Goal: Task Accomplishment & Management: Manage account settings

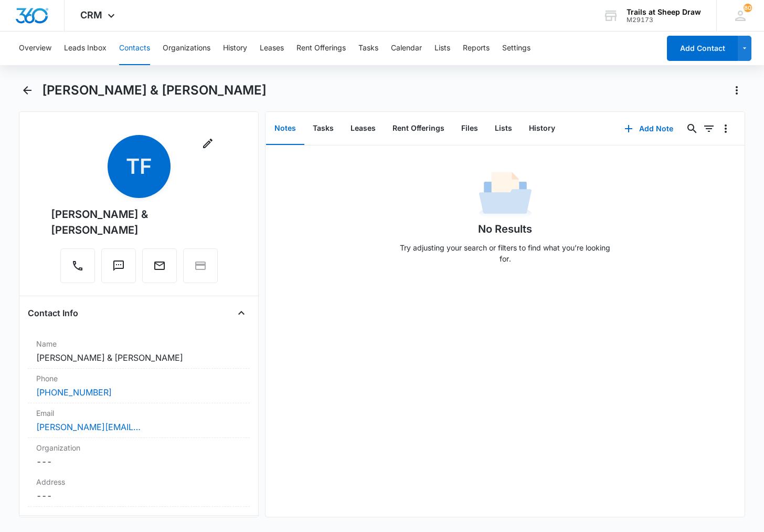
scroll to position [157, 0]
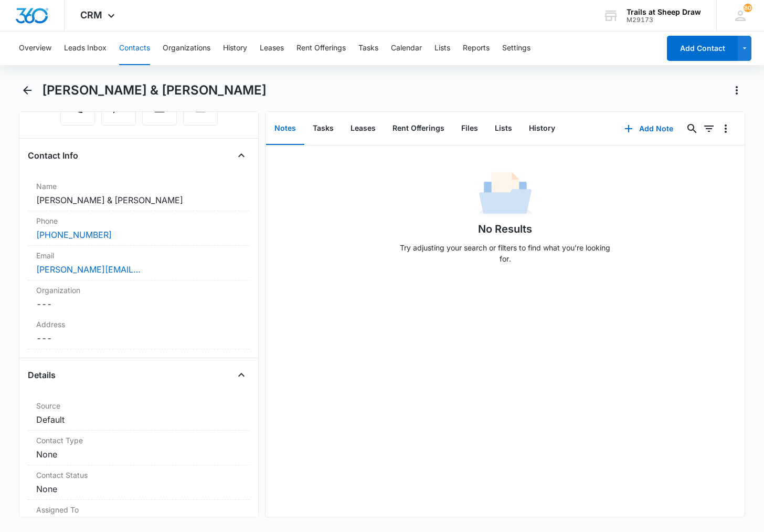
click at [125, 57] on button "Contacts" at bounding box center [134, 48] width 31 height 34
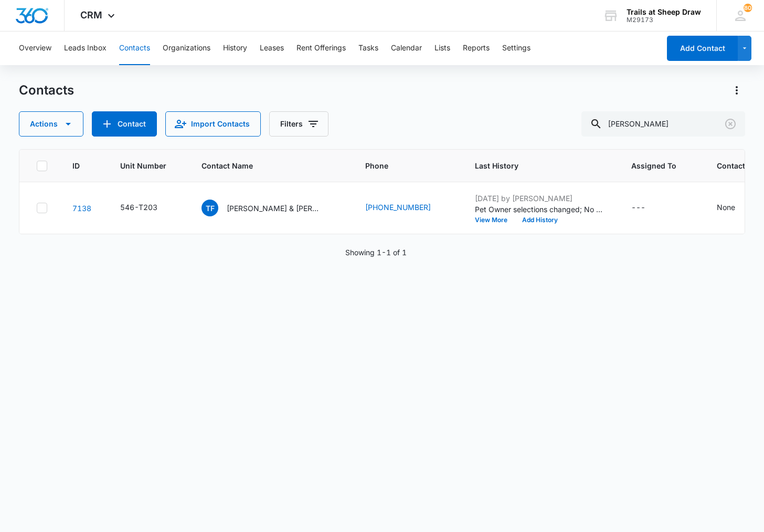
click at [130, 51] on button "Contacts" at bounding box center [134, 48] width 31 height 34
click at [625, 120] on input "[PERSON_NAME]" at bounding box center [663, 123] width 164 height 25
type input "J206"
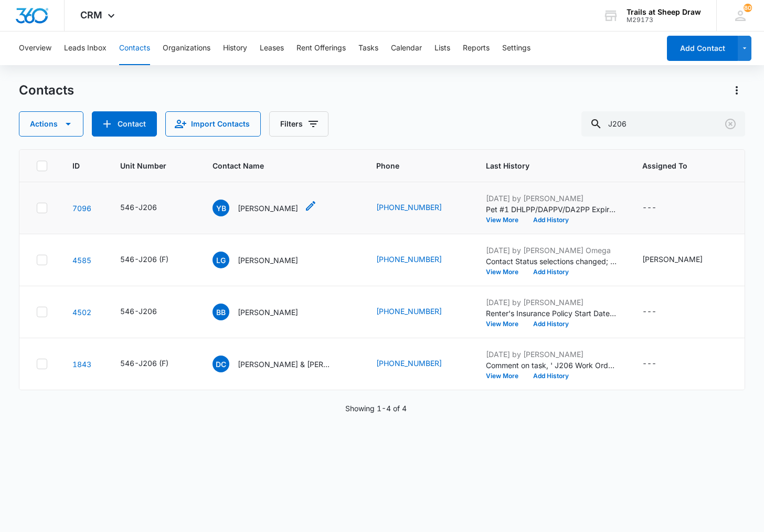
click at [279, 207] on p "[PERSON_NAME]" at bounding box center [268, 208] width 60 height 11
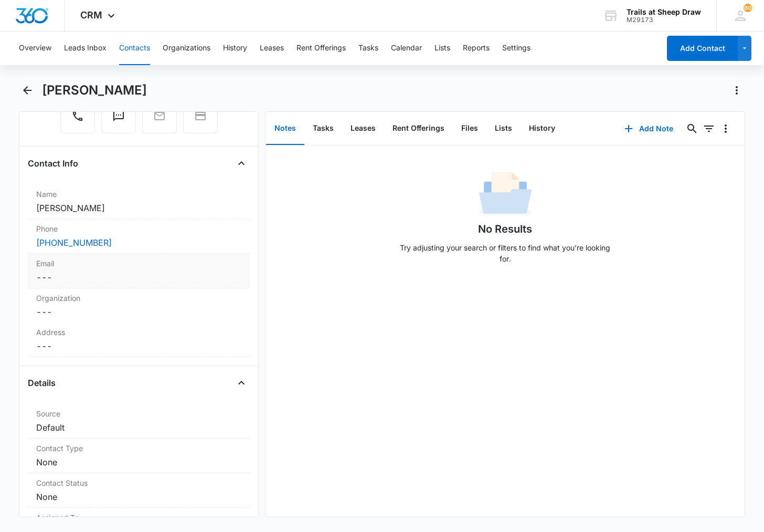
scroll to position [157, 0]
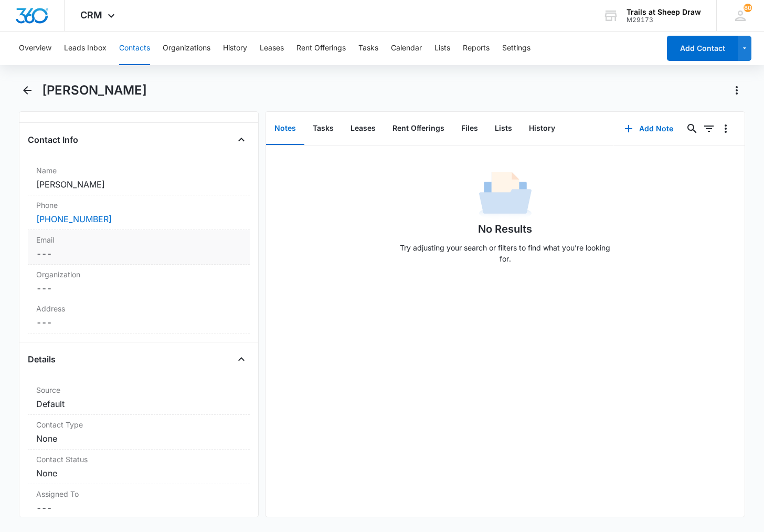
click at [131, 251] on dd "Cancel Save Changes ---" at bounding box center [138, 253] width 205 height 13
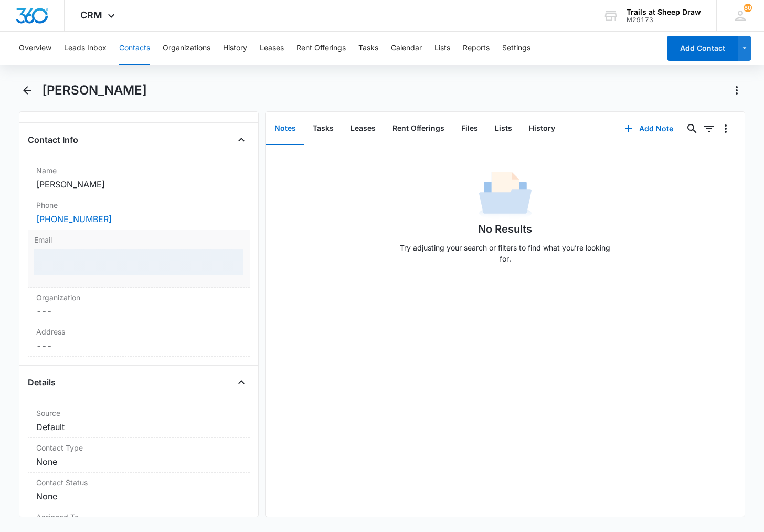
click at [92, 255] on div at bounding box center [138, 261] width 209 height 25
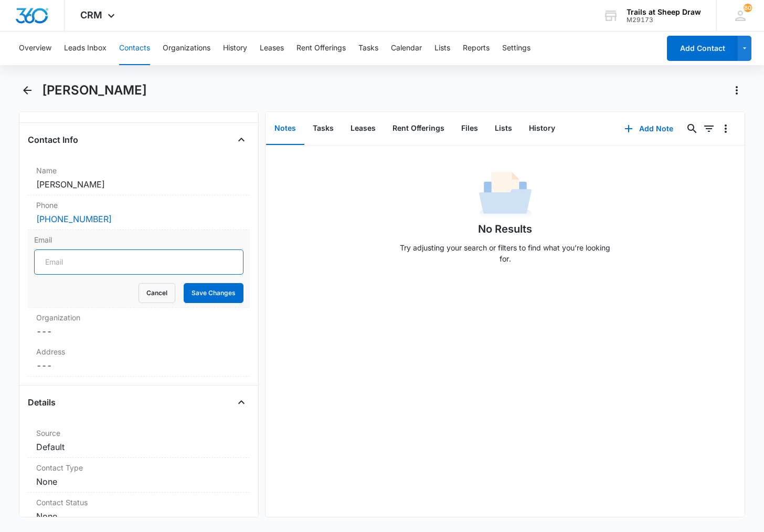
click at [93, 257] on input "Email" at bounding box center [138, 261] width 209 height 25
type input "[EMAIL_ADDRESS][DOMAIN_NAME]"
click at [184, 283] on button "Save Changes" at bounding box center [214, 293] width 60 height 20
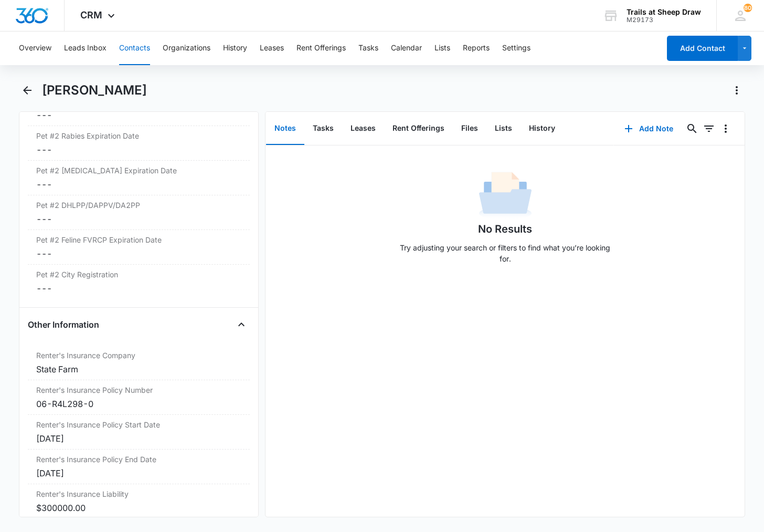
scroll to position [2089, 0]
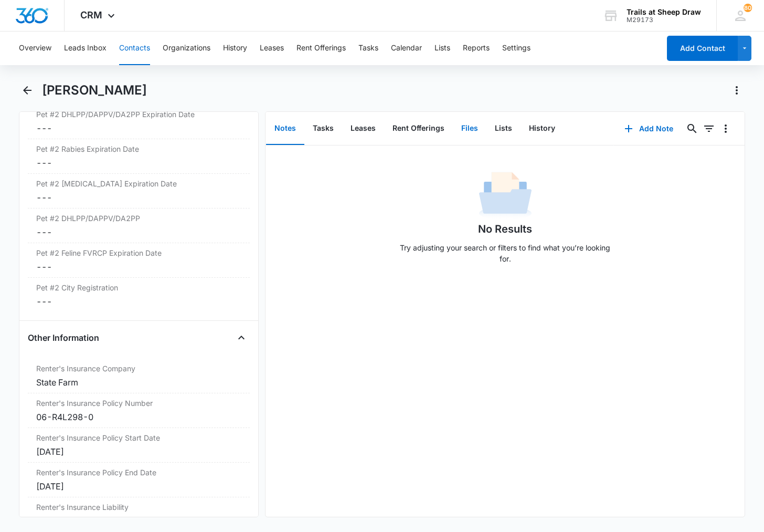
click at [460, 129] on button "Files" at bounding box center [470, 128] width 34 height 33
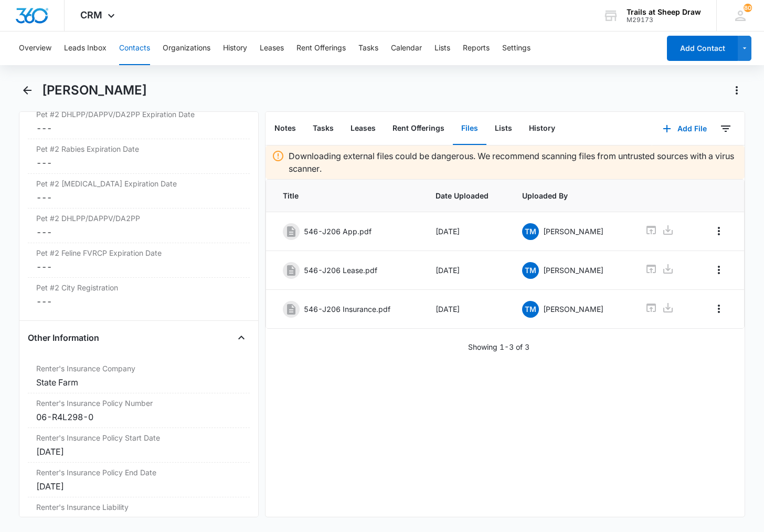
click at [386, 353] on div "Downloading external files could be dangerous. We recommend scanning files from…" at bounding box center [505, 330] width 479 height 371
click at [262, 298] on div "Remove YB [PERSON_NAME] Contact Info Name Cancel Save Changes [PERSON_NAME] Pho…" at bounding box center [382, 314] width 726 height 406
click at [126, 48] on button "Contacts" at bounding box center [134, 48] width 31 height 34
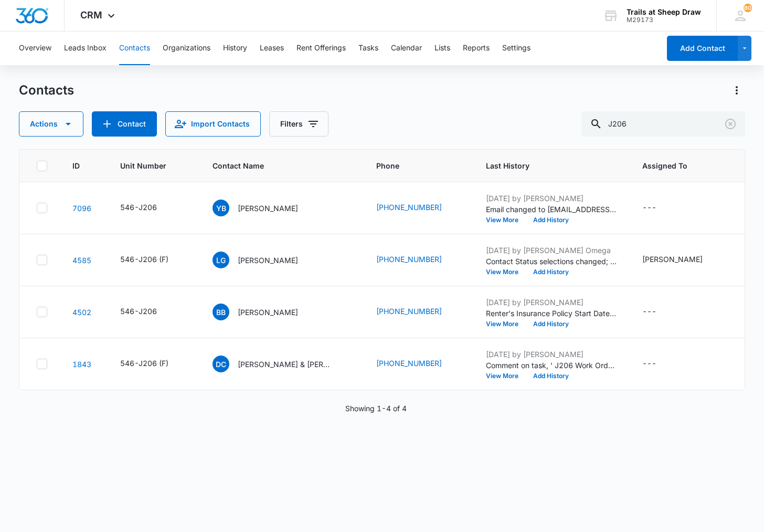
click at [128, 49] on button "Contacts" at bounding box center [134, 48] width 31 height 34
click at [637, 124] on input "J206" at bounding box center [663, 123] width 164 height 25
click at [635, 124] on input "J206" at bounding box center [663, 123] width 164 height 25
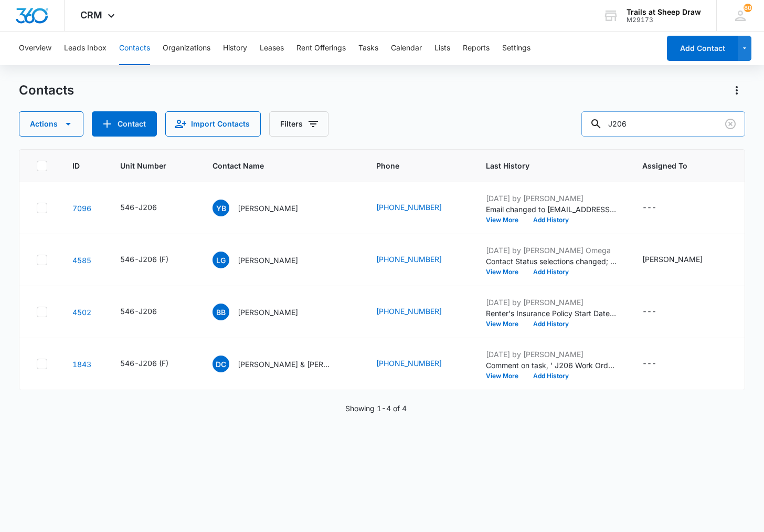
click at [635, 124] on input "J206" at bounding box center [663, 123] width 164 height 25
type input "[PERSON_NAME]"
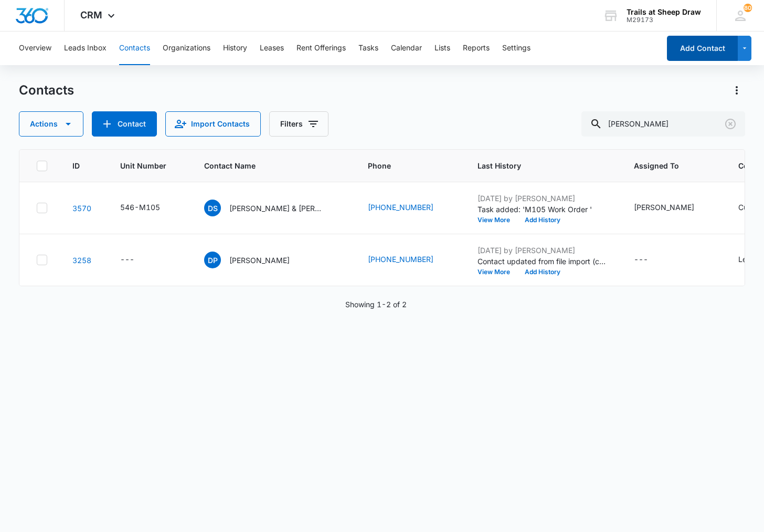
click at [687, 58] on button "Add Contact" at bounding box center [702, 48] width 71 height 25
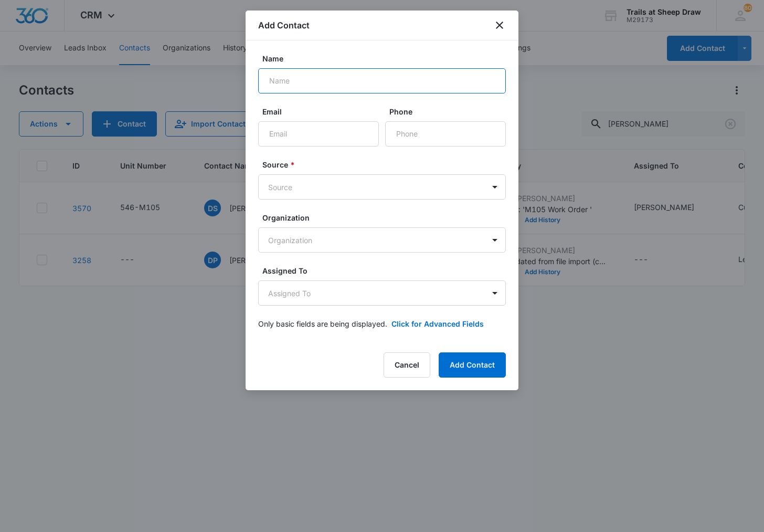
click at [319, 82] on input "Name" at bounding box center [382, 80] width 248 height 25
type input "[PERSON_NAME]"
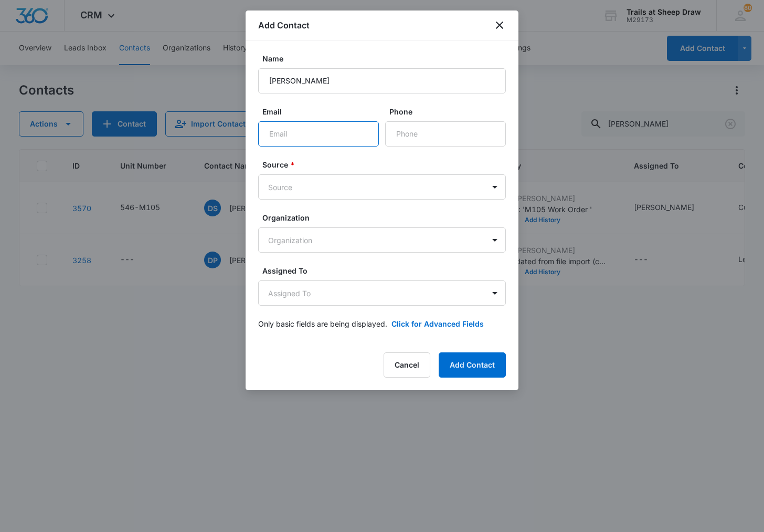
click at [315, 132] on input "Email" at bounding box center [318, 133] width 121 height 25
type input "[EMAIL_ADDRESS][DOMAIN_NAME]"
click at [421, 126] on input "Phone" at bounding box center [445, 133] width 121 height 25
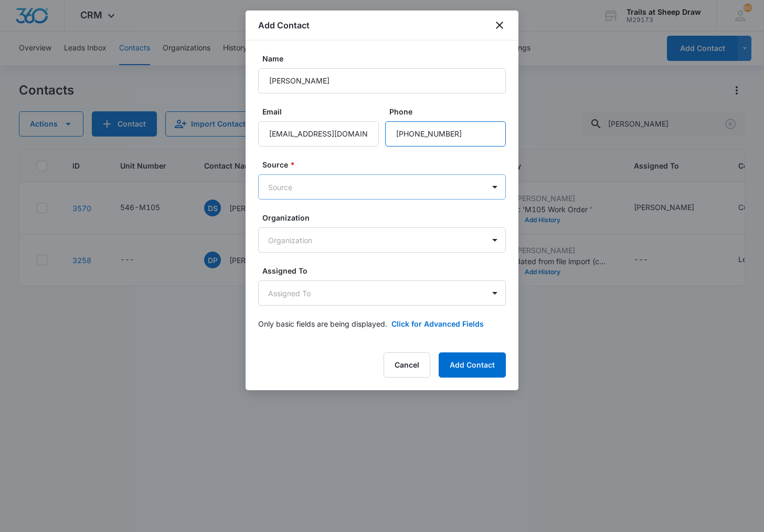
type input "[PHONE_NUMBER]"
click at [356, 179] on body "CRM Apps Reputation Websites Forms CRM Email Social Content Ads Intelligence Fi…" at bounding box center [382, 266] width 764 height 532
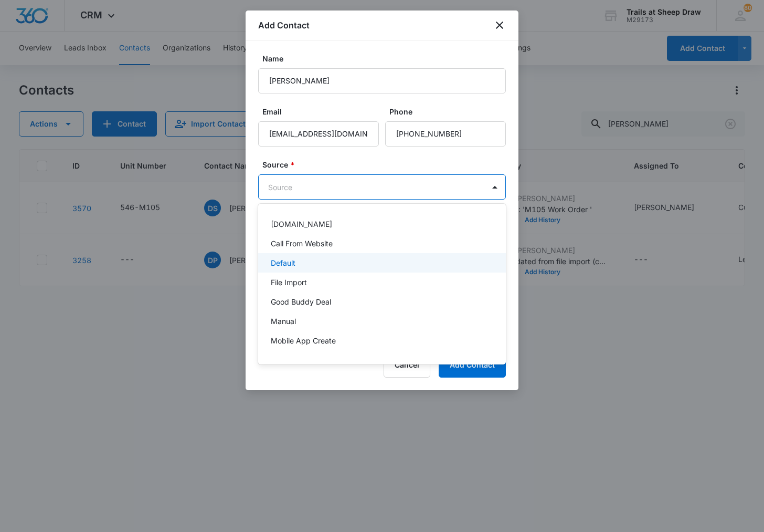
drag, startPoint x: 338, startPoint y: 252, endPoint x: 342, endPoint y: 258, distance: 6.8
click at [342, 258] on div "[DOMAIN_NAME] Call From Website Default File Import Good Buddy Deal Manual Mobi…" at bounding box center [382, 284] width 248 height 144
click at [342, 258] on div "Default" at bounding box center [381, 262] width 220 height 11
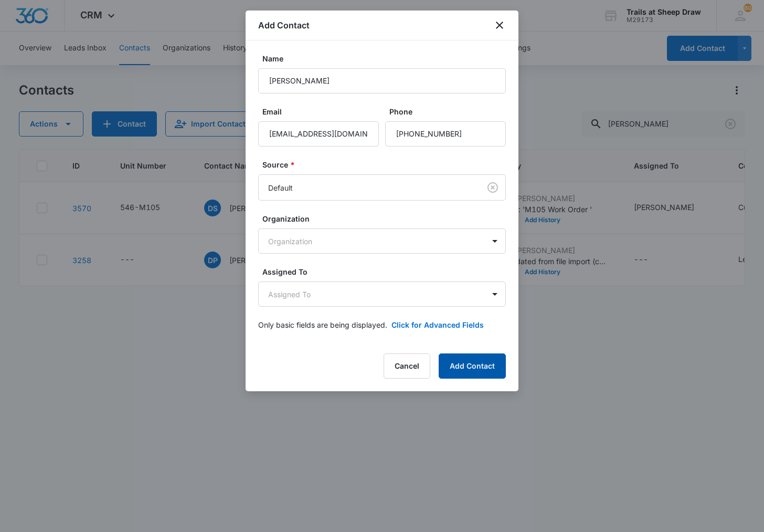
click at [477, 366] on button "Add Contact" at bounding box center [472, 365] width 67 height 25
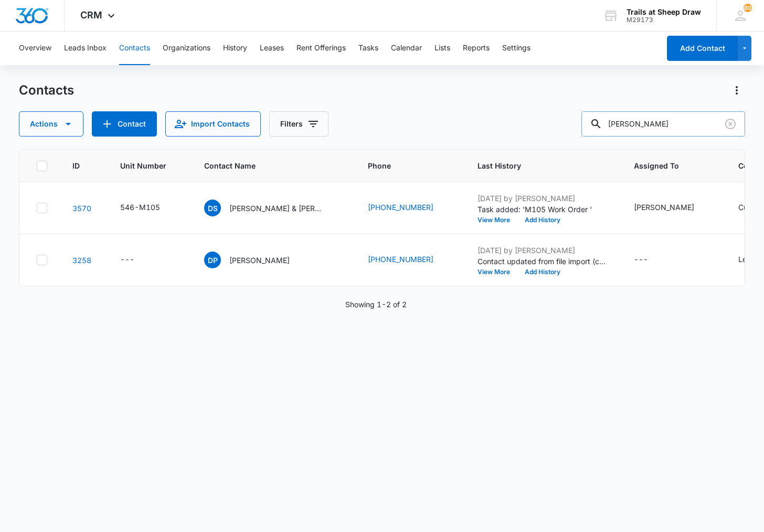
click at [699, 123] on input "[PERSON_NAME]" at bounding box center [663, 123] width 164 height 25
drag, startPoint x: 687, startPoint y: 124, endPoint x: 639, endPoint y: 132, distance: 48.5
click at [639, 132] on input "[PERSON_NAME]" at bounding box center [663, 123] width 164 height 25
type input "[PERSON_NAME]"
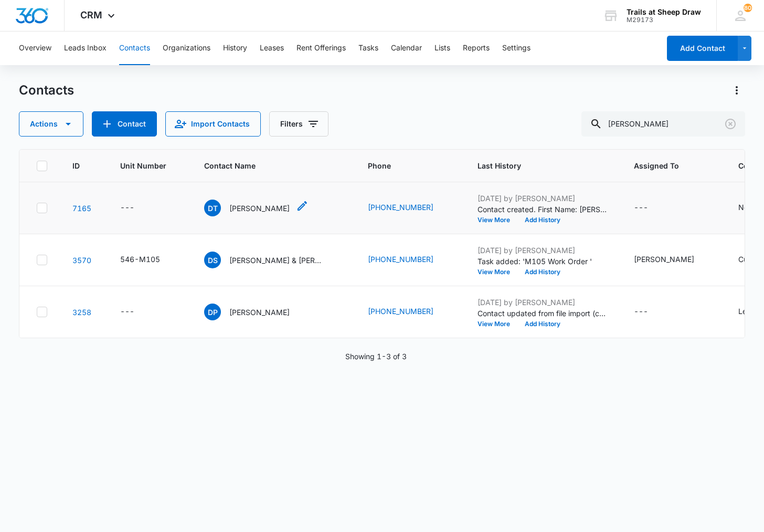
click at [238, 201] on div "DT [PERSON_NAME]" at bounding box center [247, 207] width 86 height 17
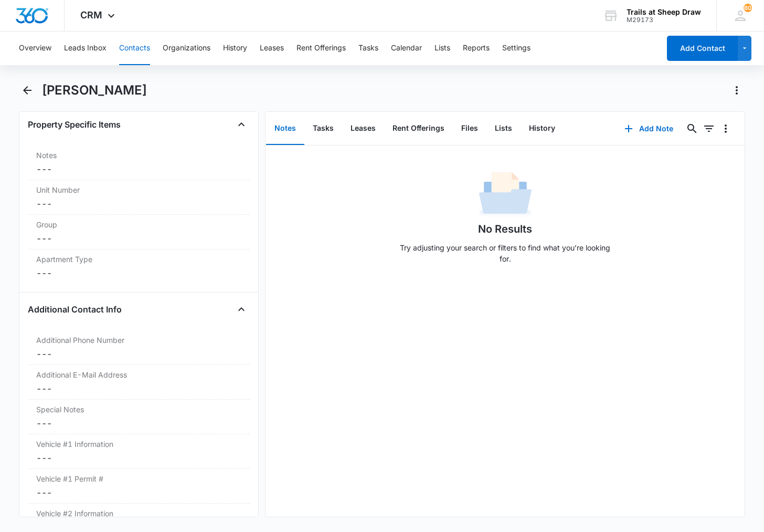
scroll to position [787, 0]
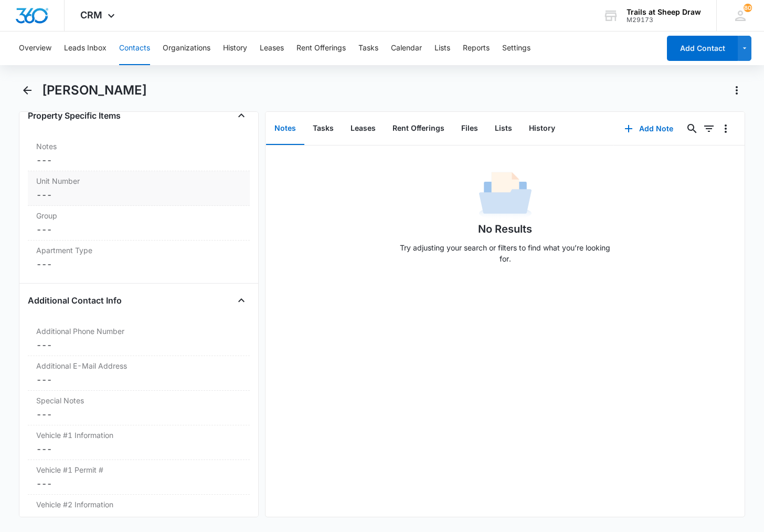
click at [80, 199] on dd "Cancel Save Changes ---" at bounding box center [138, 194] width 205 height 13
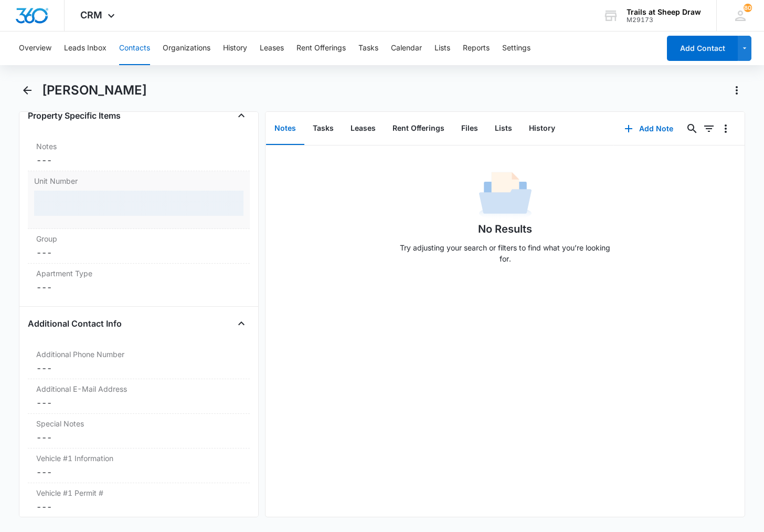
click at [79, 203] on div at bounding box center [138, 202] width 209 height 25
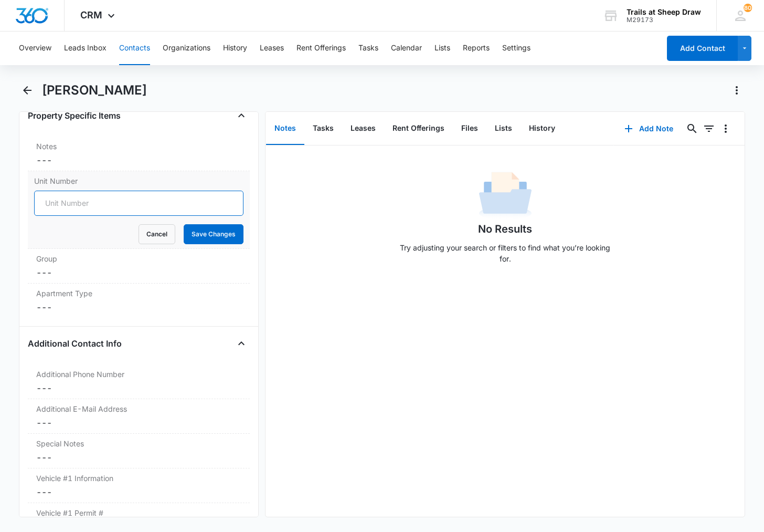
click at [79, 203] on input "Unit Number" at bounding box center [138, 202] width 209 height 25
type input "546-R101"
click at [184, 224] on button "Save Changes" at bounding box center [214, 234] width 60 height 20
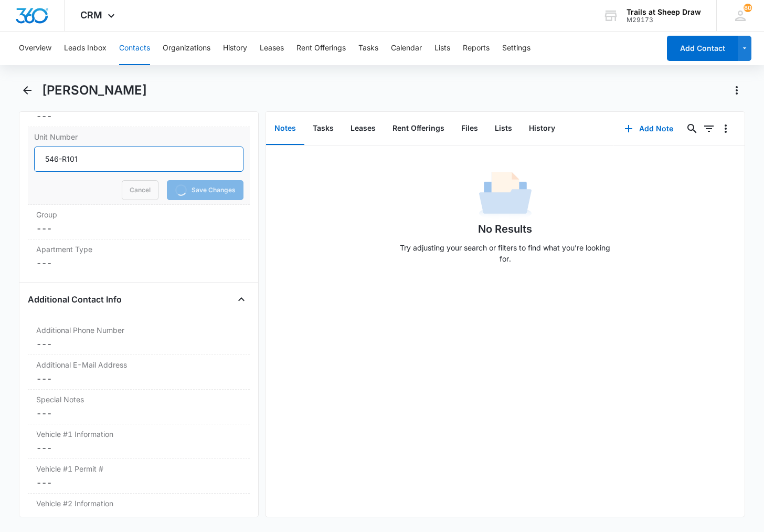
scroll to position [892, 0]
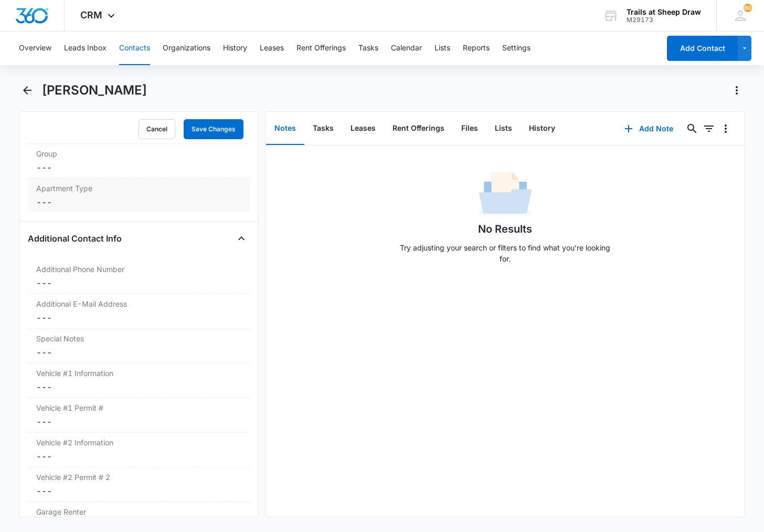
click at [69, 204] on dd "Cancel Save Changes ---" at bounding box center [138, 202] width 205 height 13
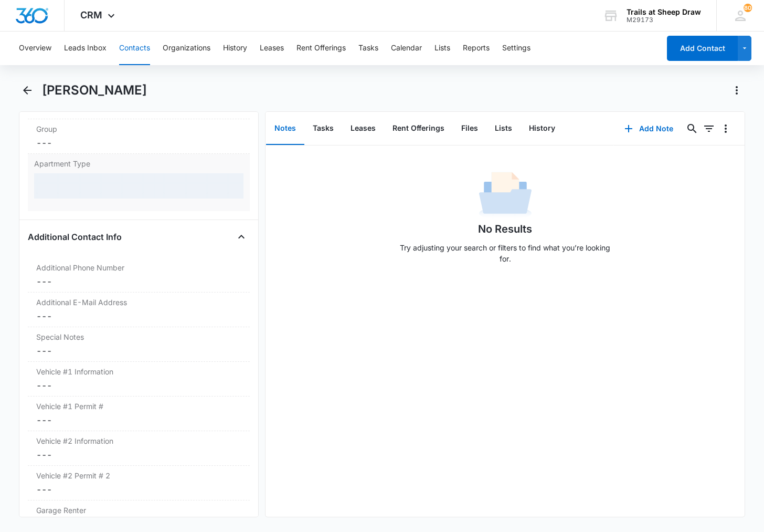
scroll to position [872, 0]
click at [89, 182] on div at bounding box center [138, 187] width 209 height 25
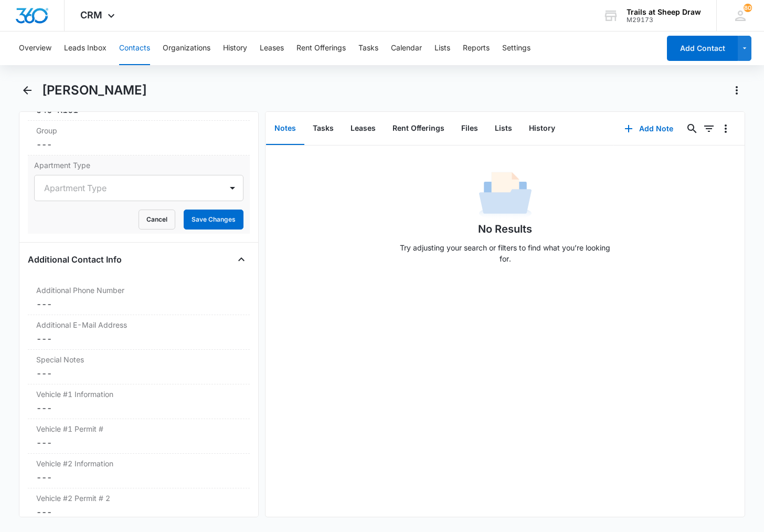
click at [89, 185] on div at bounding box center [126, 188] width 164 height 15
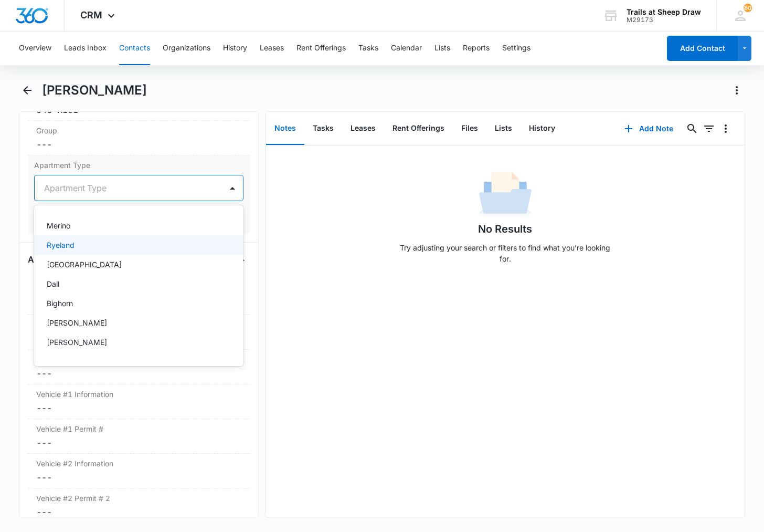
click at [82, 238] on div "Ryeland" at bounding box center [138, 244] width 209 height 19
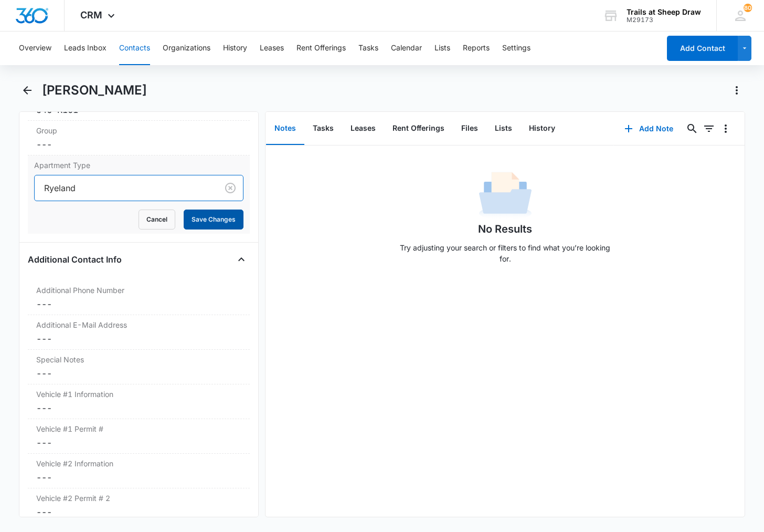
click at [210, 218] on button "Save Changes" at bounding box center [214, 219] width 60 height 20
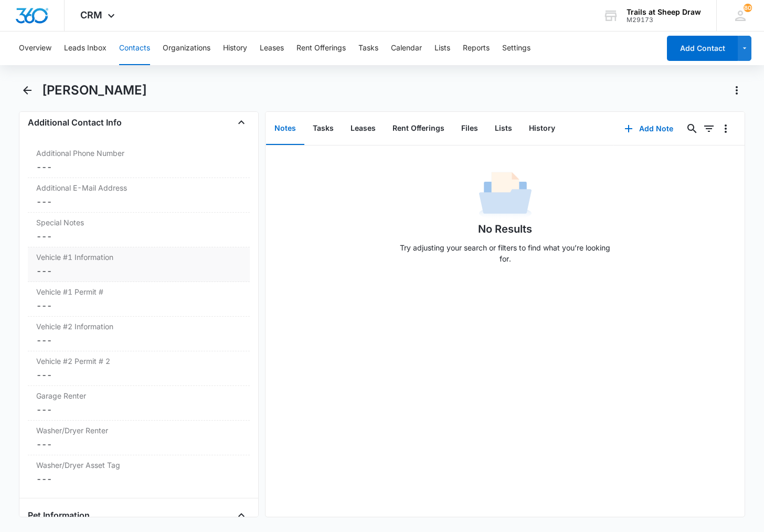
scroll to position [1030, 0]
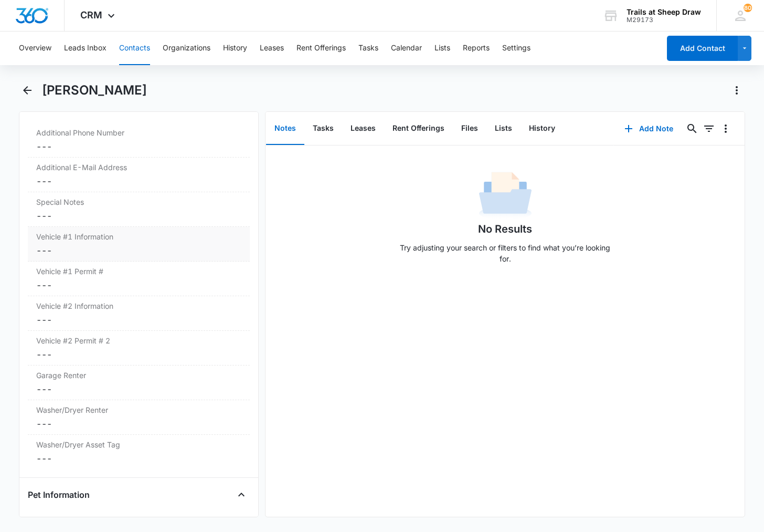
click at [73, 255] on dd "Cancel Save Changes ---" at bounding box center [138, 250] width 205 height 13
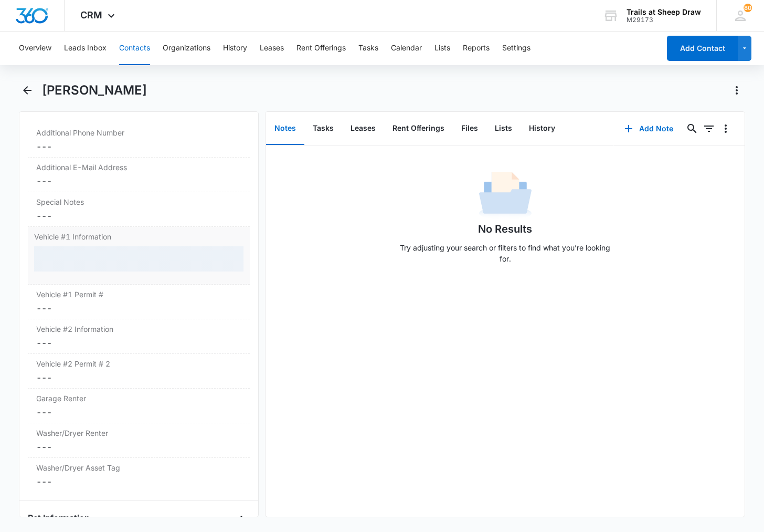
click at [73, 255] on div at bounding box center [138, 258] width 209 height 25
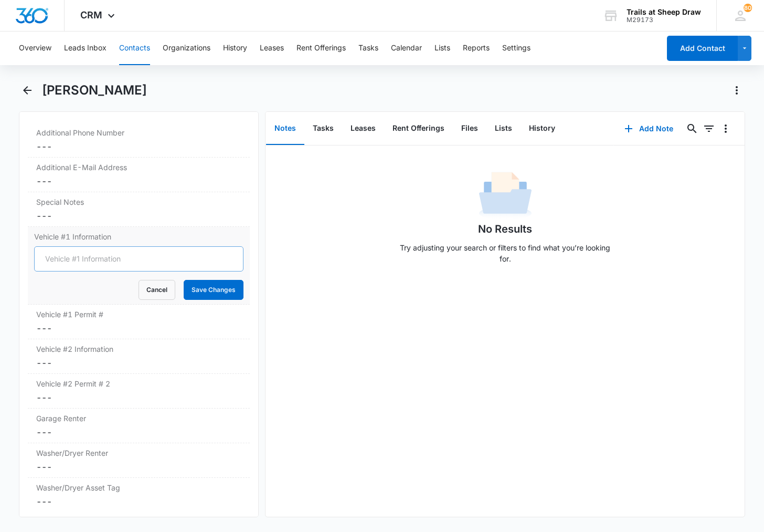
scroll to position [985, 0]
click at [55, 259] on input "Vehicle #1 Information" at bounding box center [138, 258] width 209 height 25
type input "2004 Ford Explorer Blue 352MNX"
click at [184, 280] on button "Save Changes" at bounding box center [214, 290] width 60 height 20
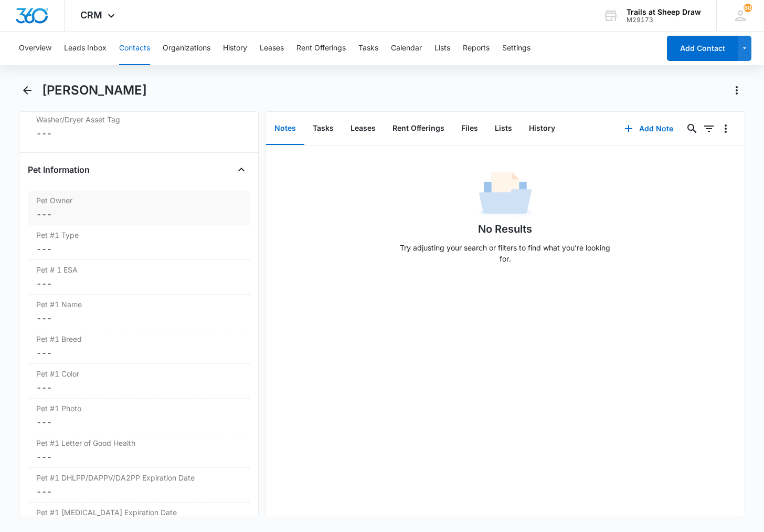
scroll to position [1310, 0]
click at [97, 215] on dd "Cancel Save Changes ---" at bounding box center [138, 214] width 205 height 13
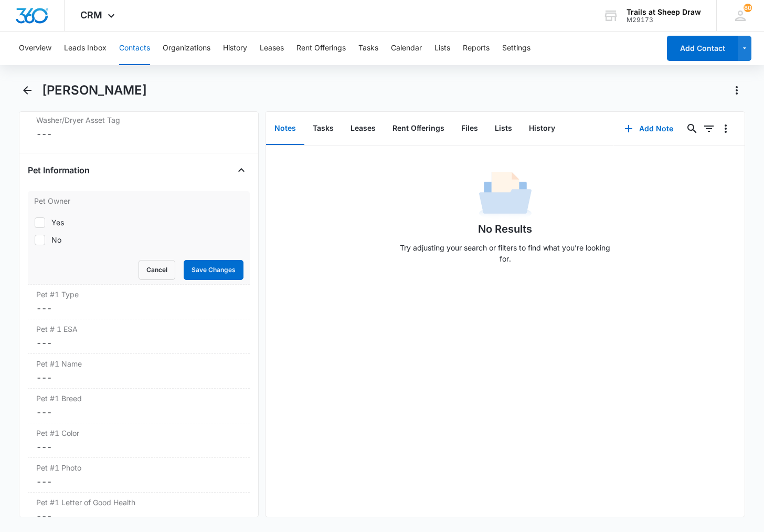
click at [43, 241] on icon at bounding box center [39, 239] width 9 height 9
click at [35, 240] on input "No" at bounding box center [34, 239] width 1 height 1
checkbox input "true"
click at [193, 261] on button "Save Changes" at bounding box center [214, 270] width 60 height 20
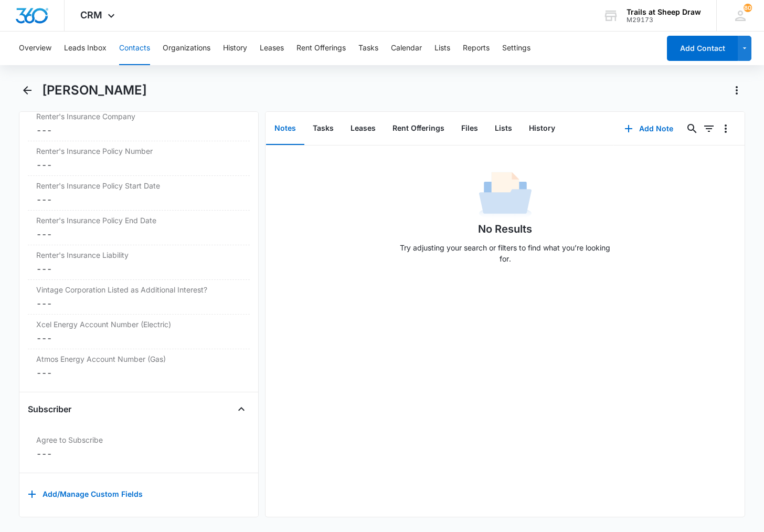
scroll to position [2351, 0]
click at [358, 422] on div "No Results Try adjusting your search or filters to find what you’re looking for." at bounding box center [505, 330] width 479 height 371
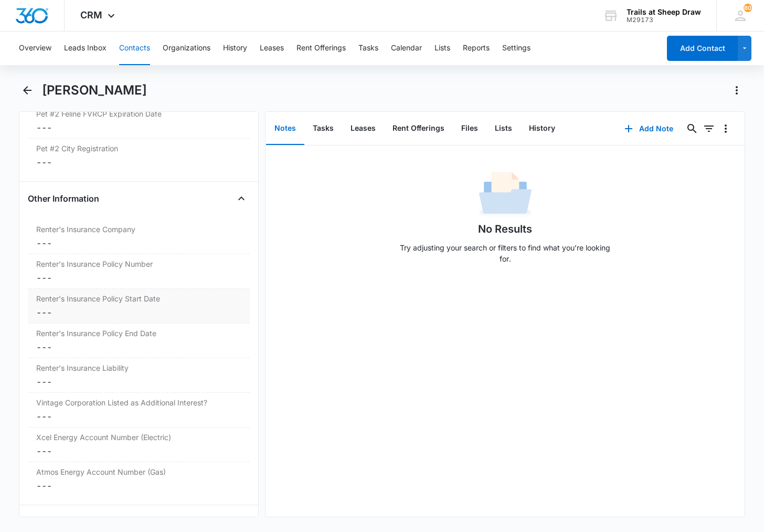
scroll to position [2194, 0]
